Goal: Entertainment & Leisure: Consume media (video, audio)

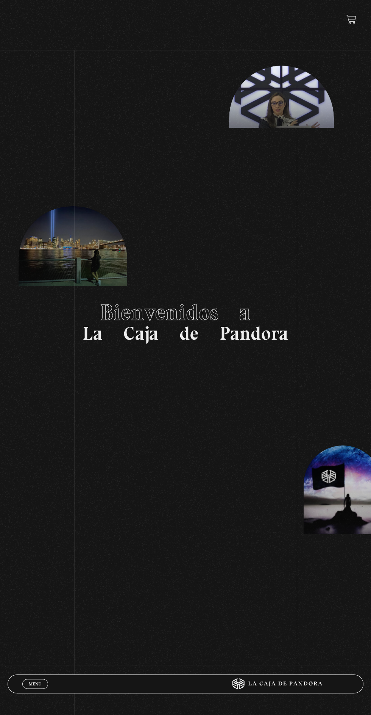
click at [27, 686] on link "Menu Cerrar" at bounding box center [35, 684] width 26 height 10
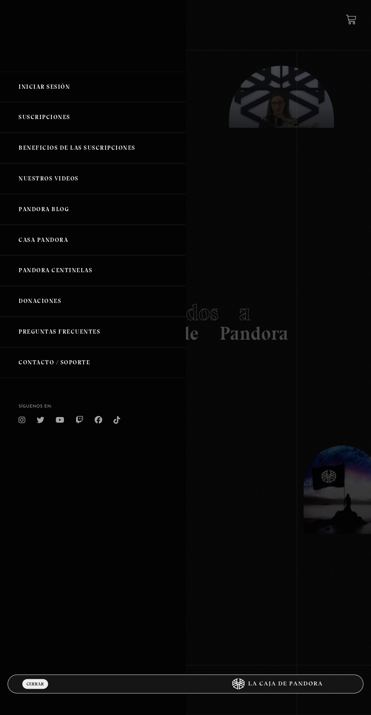
click at [64, 92] on link "Iniciar Sesión" at bounding box center [93, 87] width 186 height 31
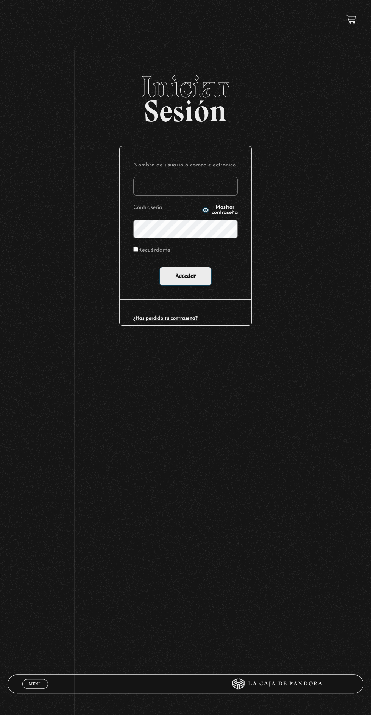
click at [200, 192] on input "Nombre de usuario o correo electrónico" at bounding box center [185, 186] width 105 height 19
type input "favica.fa@gmail.com"
click at [160, 267] on input "Acceder" at bounding box center [186, 276] width 52 height 19
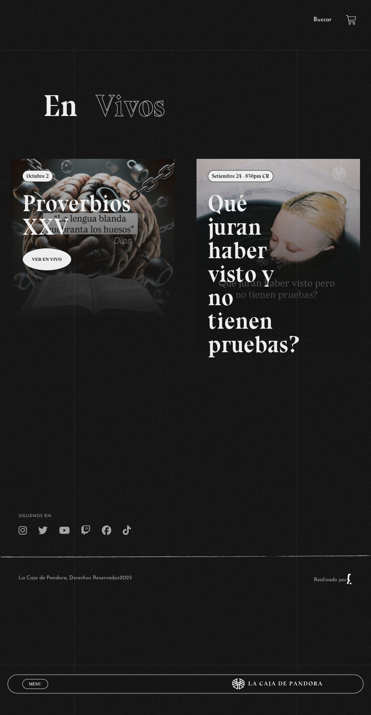
click at [33, 689] on div "Menu Cerrar" at bounding box center [111, 683] width 178 height 18
click at [35, 682] on span "Menu" at bounding box center [35, 683] width 13 height 5
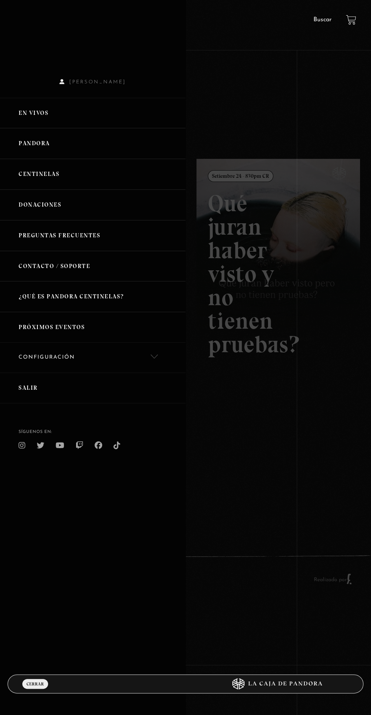
click at [53, 181] on link "Centinelas" at bounding box center [93, 174] width 186 height 31
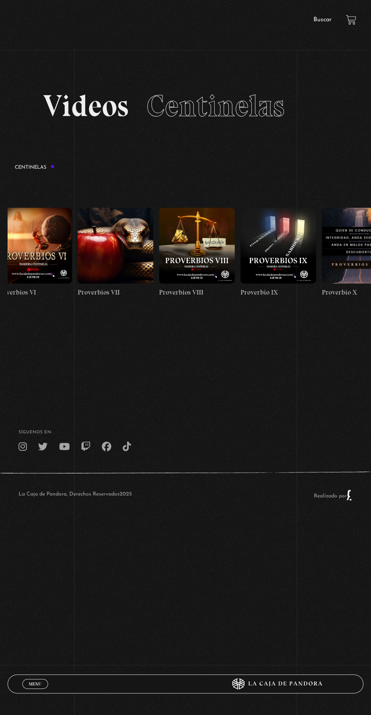
scroll to position [0, 663]
click at [210, 233] on figure at bounding box center [197, 246] width 76 height 76
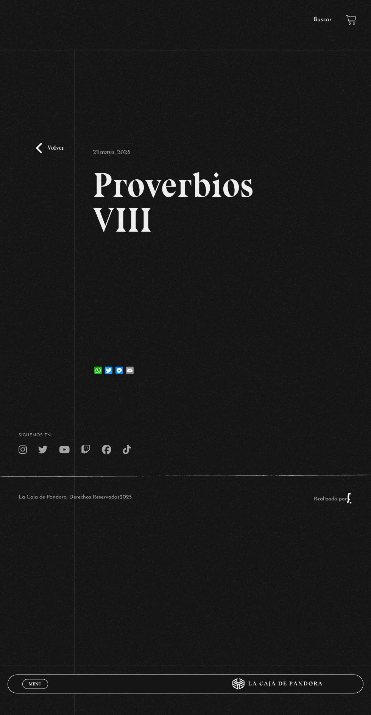
click at [48, 153] on link "Volver" at bounding box center [50, 148] width 28 height 10
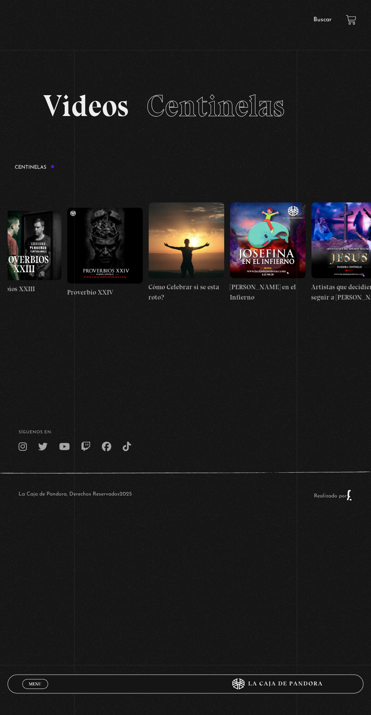
scroll to position [0, 2060]
